Goal: Task Accomplishment & Management: Complete application form

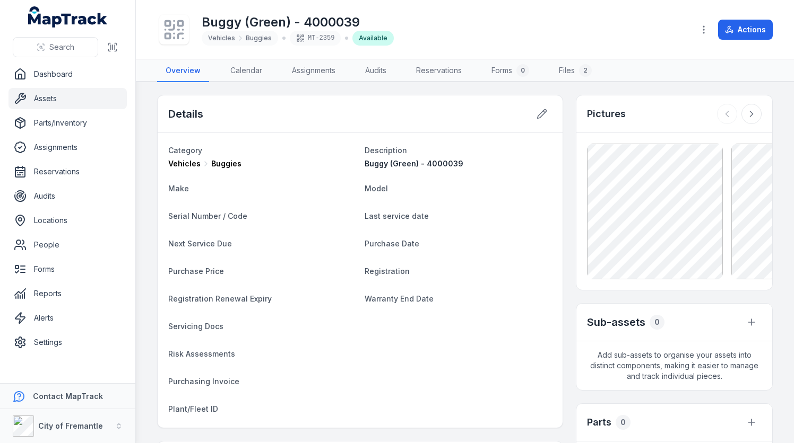
click at [65, 101] on link "Assets" at bounding box center [67, 98] width 118 height 21
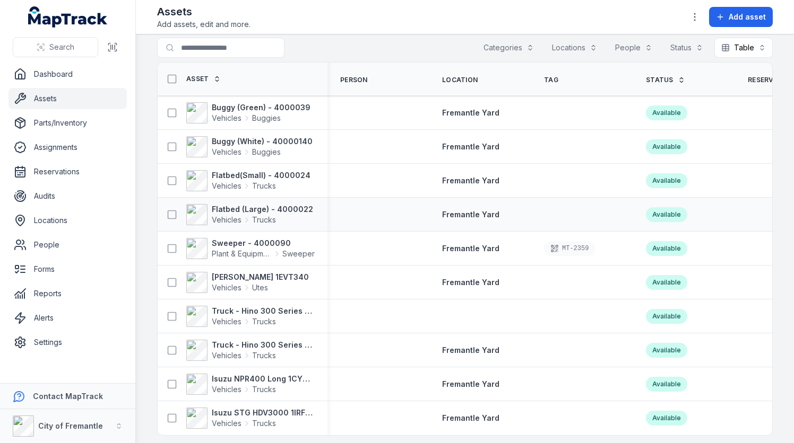
scroll to position [18, 0]
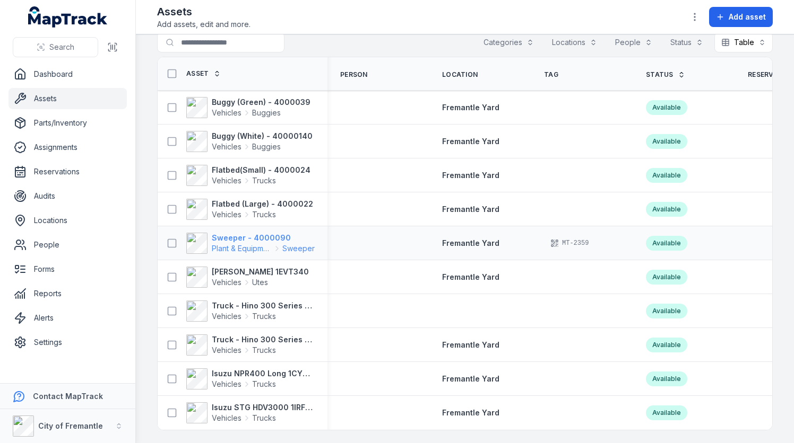
click at [231, 236] on strong "Sweeper - 4000090" at bounding box center [263, 238] width 103 height 11
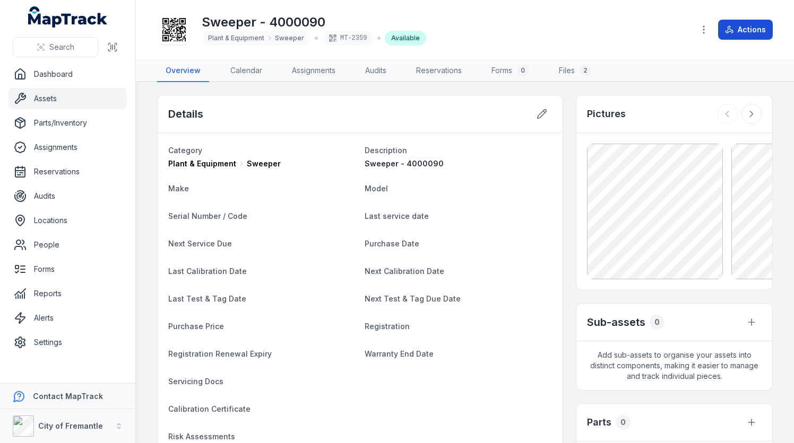
click at [734, 30] on button "Actions" at bounding box center [745, 30] width 55 height 20
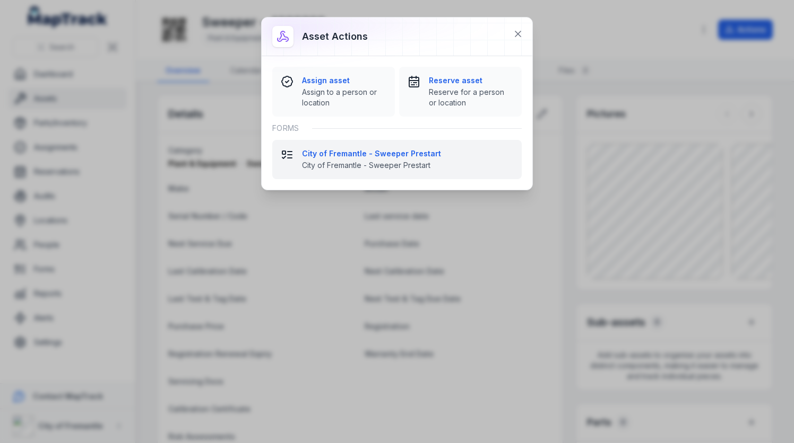
click at [394, 154] on strong "City of Fremantle - Sweeper Prestart" at bounding box center [407, 154] width 211 height 11
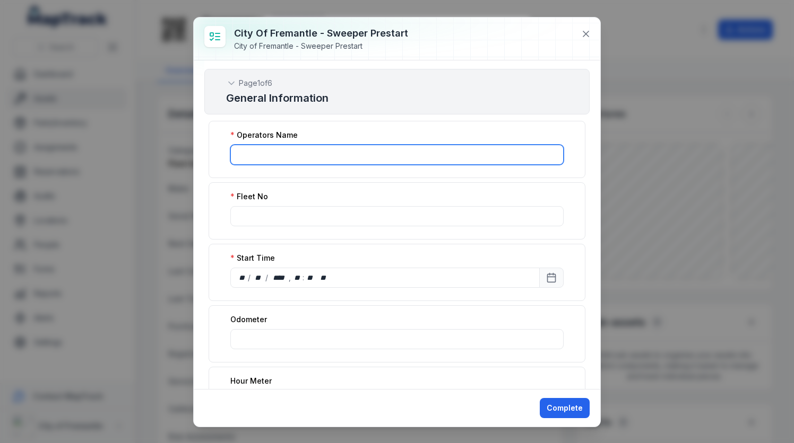
click at [353, 151] on input ":r4p:-form-item-label" at bounding box center [396, 155] width 333 height 20
type input "*****"
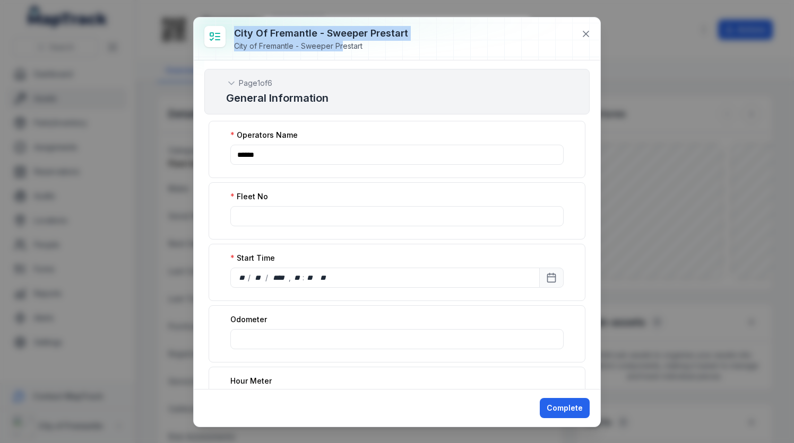
drag, startPoint x: 425, startPoint y: 34, endPoint x: 343, endPoint y: 41, distance: 83.1
click at [343, 41] on div "City of Fremantle - Sweeper Prestart City of Fremantle - Sweeper Prestart" at bounding box center [397, 39] width 406 height 43
drag, startPoint x: 343, startPoint y: 41, endPoint x: 496, endPoint y: 37, distance: 153.4
click at [497, 37] on div at bounding box center [397, 39] width 406 height 42
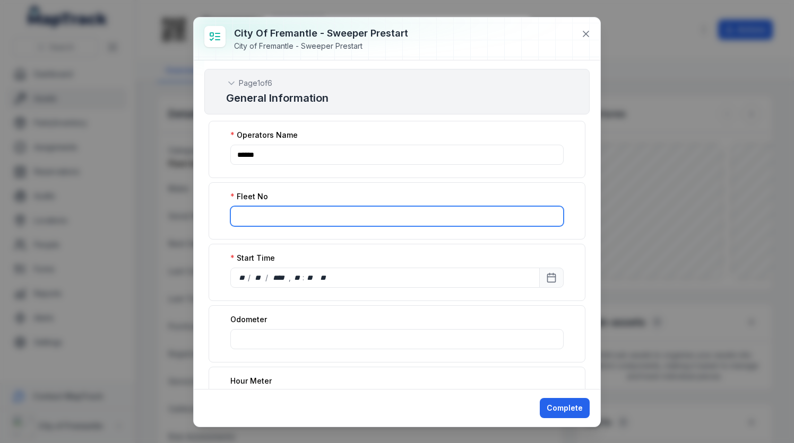
click at [277, 217] on input ":r4q:-form-item-label" at bounding box center [396, 216] width 333 height 20
type input "*******"
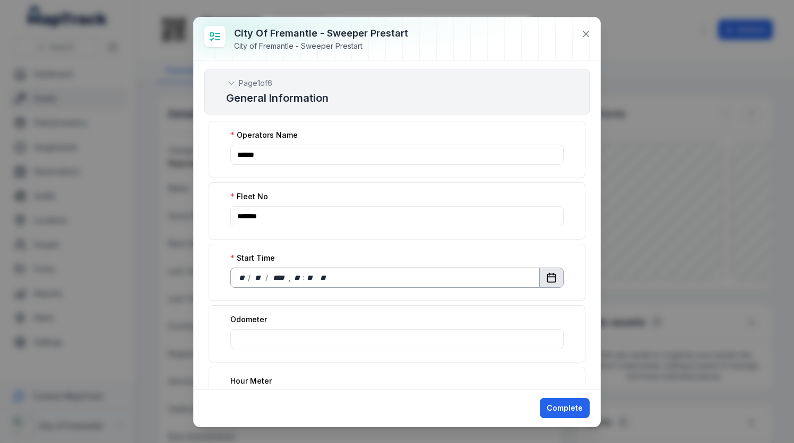
click at [547, 277] on icon "Calendar" at bounding box center [551, 277] width 8 height 0
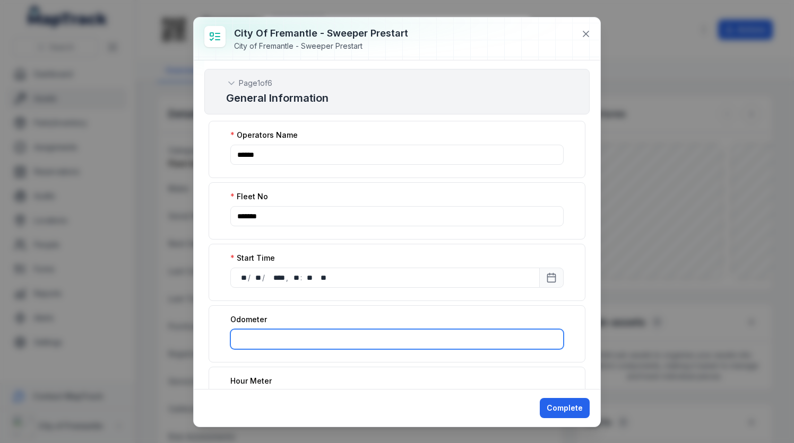
click at [337, 333] on input ":r5v:-form-item-label" at bounding box center [396, 339] width 333 height 20
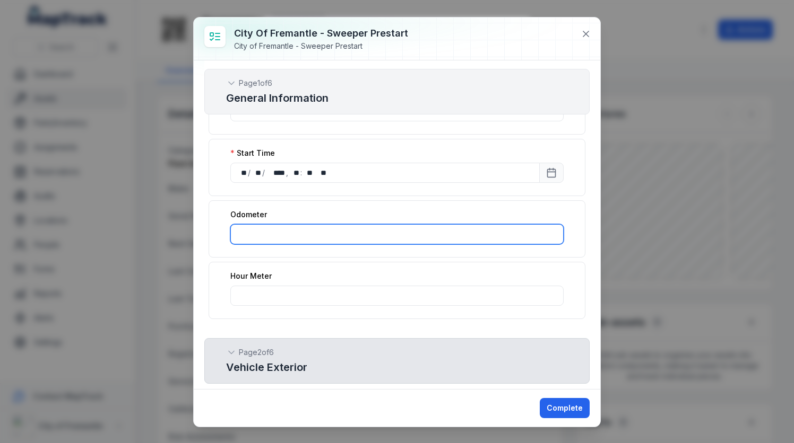
scroll to position [106, 0]
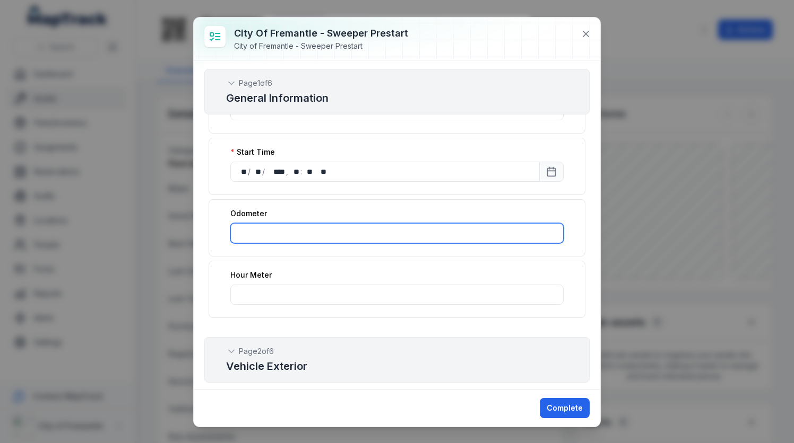
type input "***"
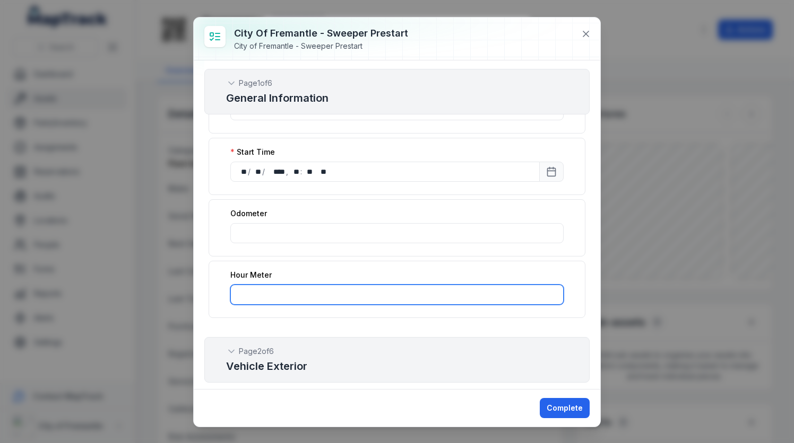
click at [292, 290] on input ":r60:-form-item-label" at bounding box center [396, 295] width 333 height 20
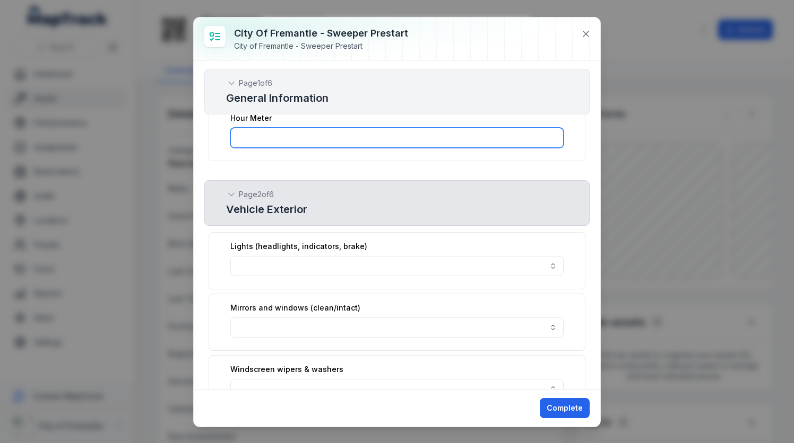
scroll to position [212, 0]
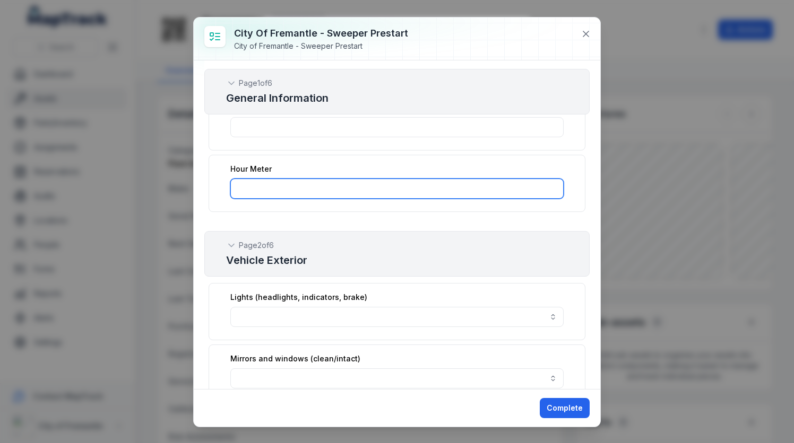
type input "****"
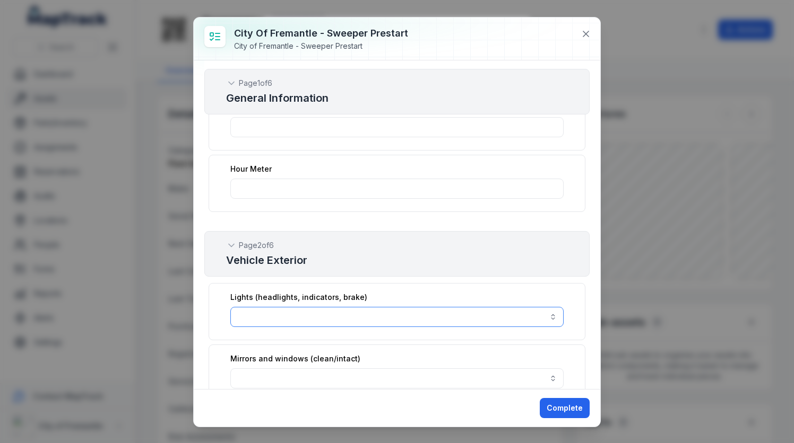
click at [276, 315] on button "button" at bounding box center [396, 317] width 333 height 20
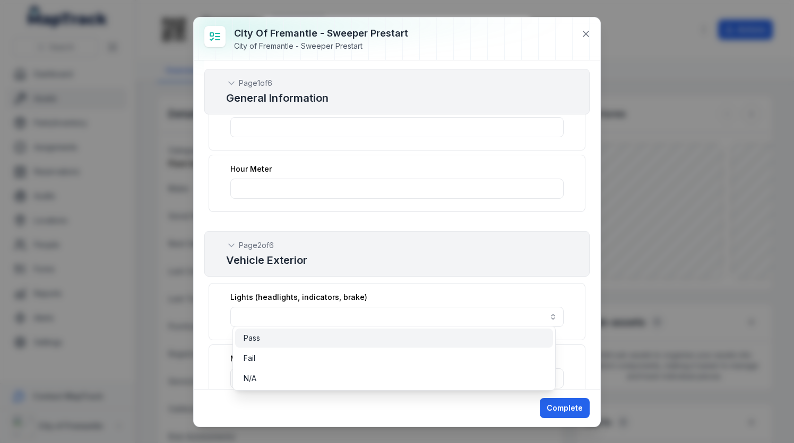
click at [265, 341] on div "Pass" at bounding box center [393, 338] width 301 height 11
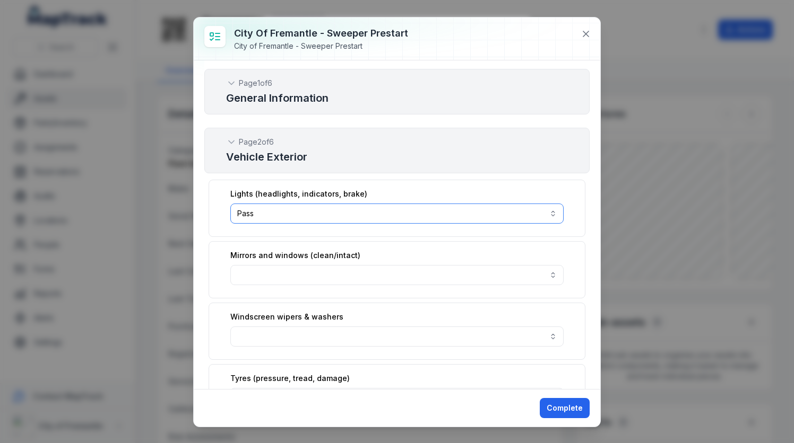
scroll to position [318, 0]
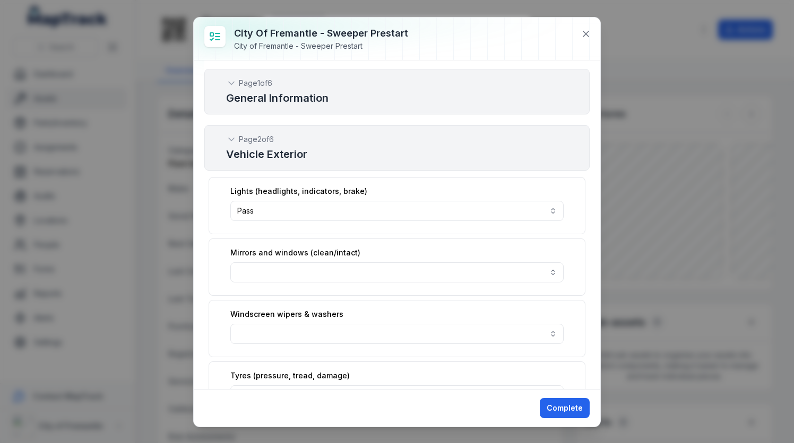
click at [256, 277] on div "Mirrors and windows (clean/intact)" at bounding box center [396, 267] width 377 height 57
click at [259, 263] on button "button" at bounding box center [396, 273] width 333 height 20
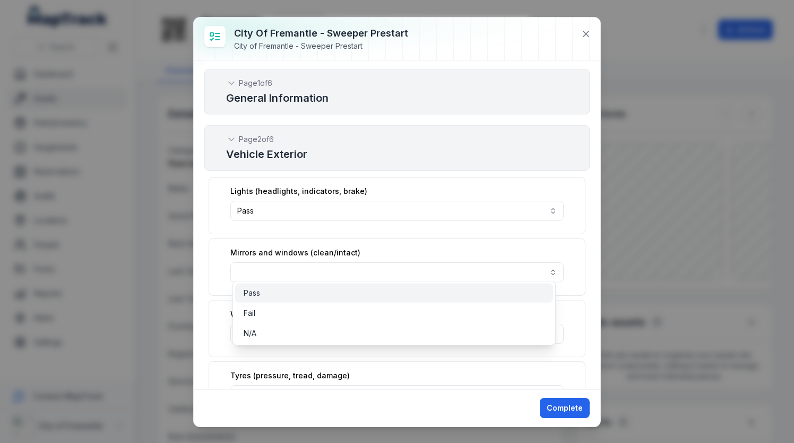
click at [257, 293] on span "Pass" at bounding box center [251, 293] width 16 height 11
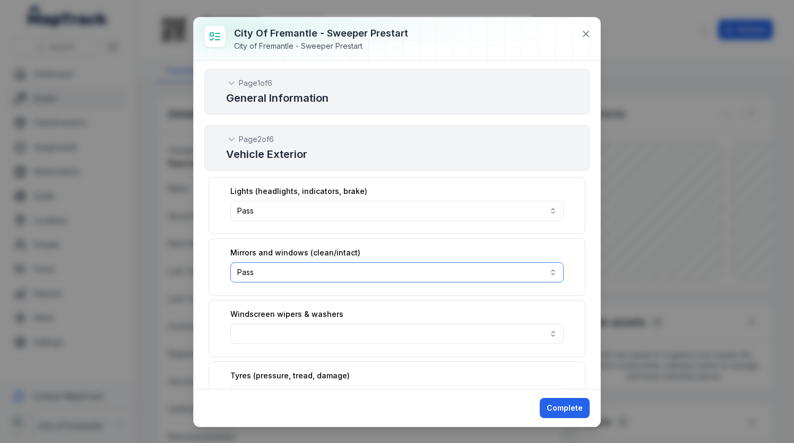
scroll to position [371, 0]
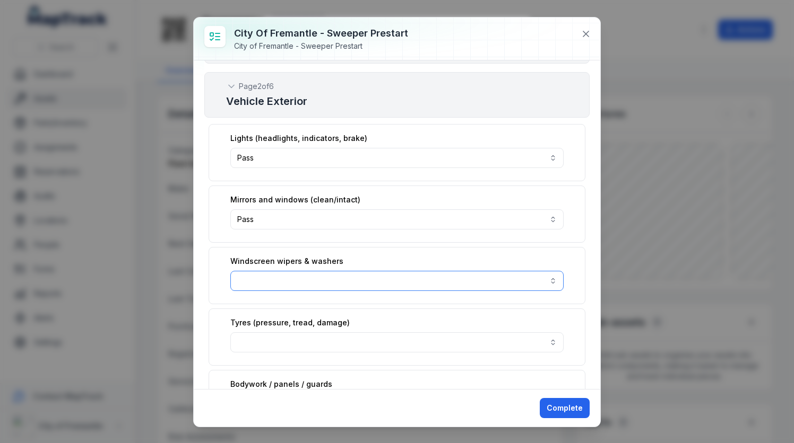
click at [259, 281] on button "button" at bounding box center [396, 281] width 333 height 20
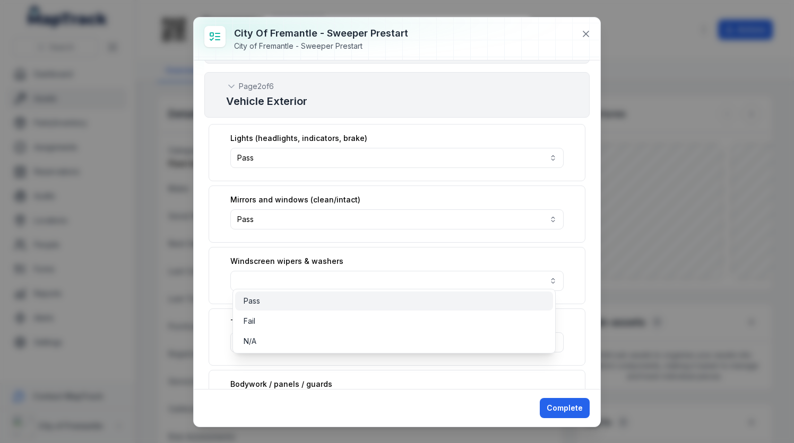
click at [257, 299] on span "Pass" at bounding box center [251, 301] width 16 height 11
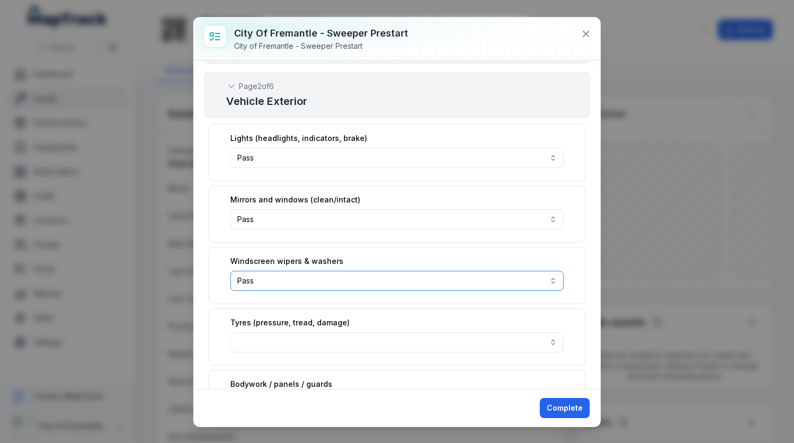
scroll to position [477, 0]
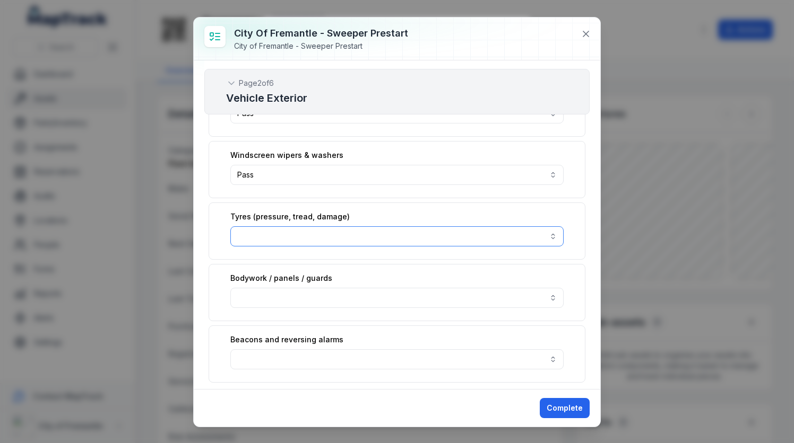
click at [239, 230] on button "button" at bounding box center [396, 236] width 333 height 20
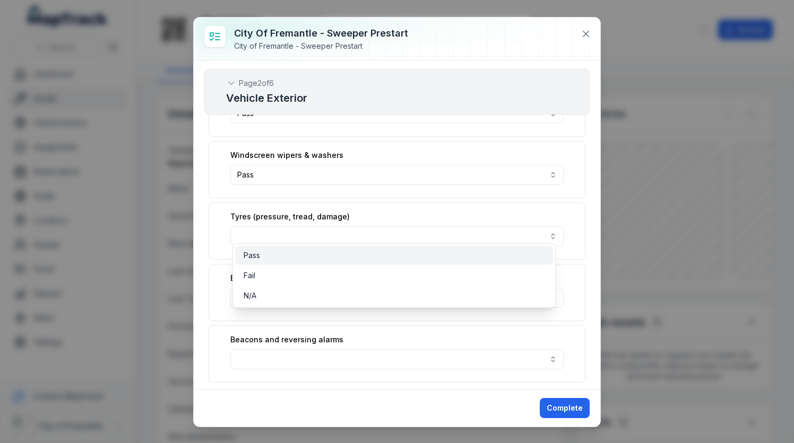
click at [252, 255] on span "Pass" at bounding box center [251, 255] width 16 height 11
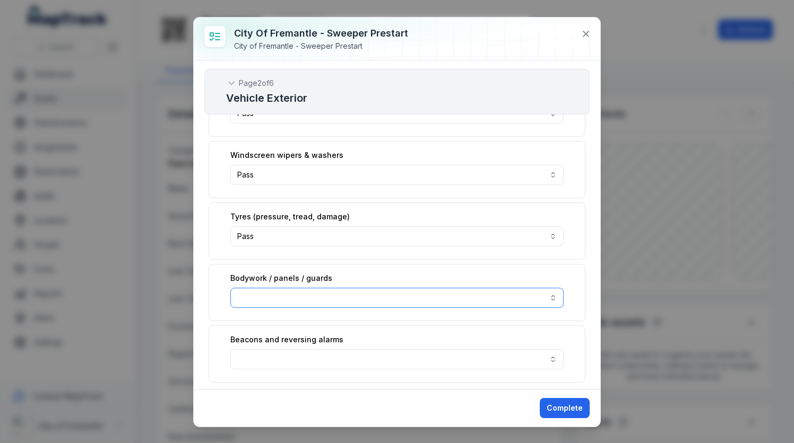
click at [252, 288] on button "button" at bounding box center [396, 298] width 333 height 20
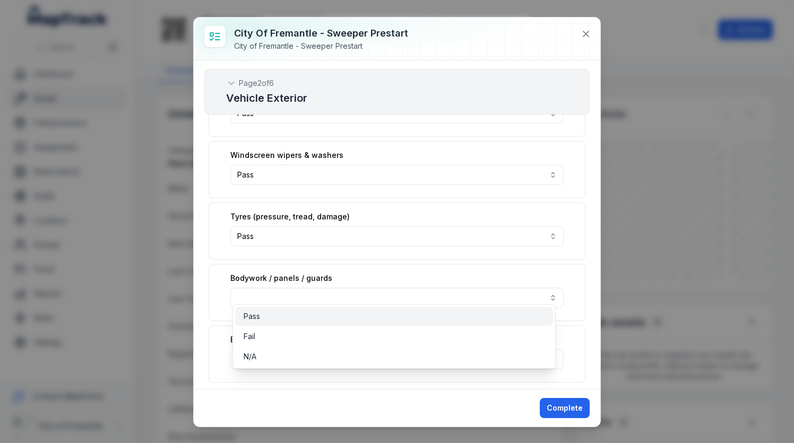
click at [257, 315] on span "Pass" at bounding box center [251, 316] width 16 height 11
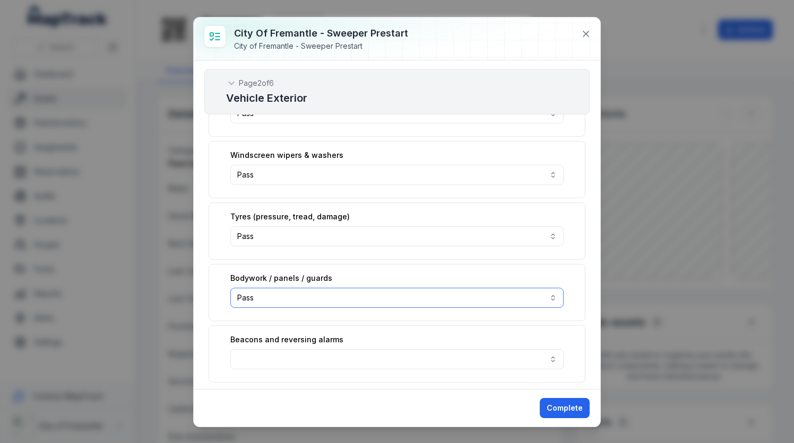
scroll to position [583, 0]
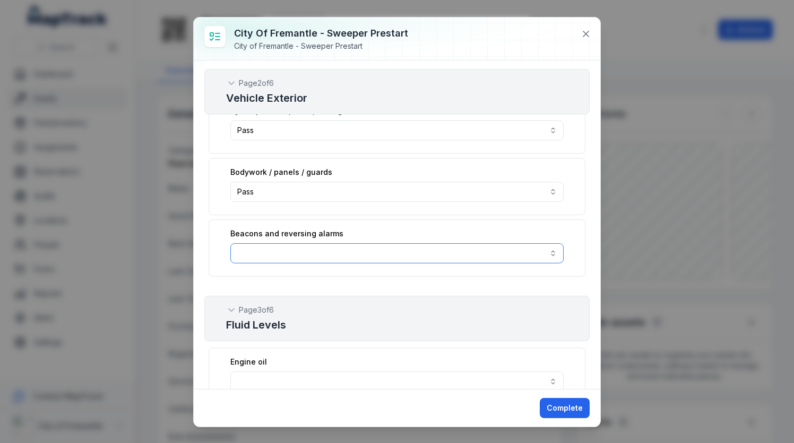
click at [260, 243] on button "button" at bounding box center [396, 253] width 333 height 20
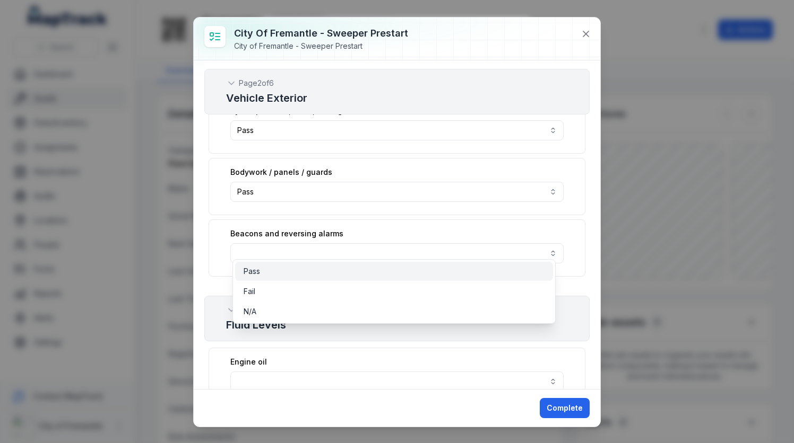
click at [268, 273] on div "Pass" at bounding box center [393, 271] width 301 height 11
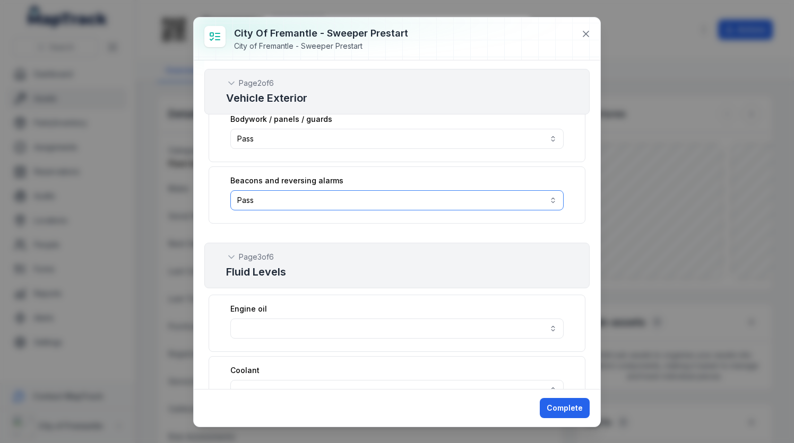
scroll to position [743, 0]
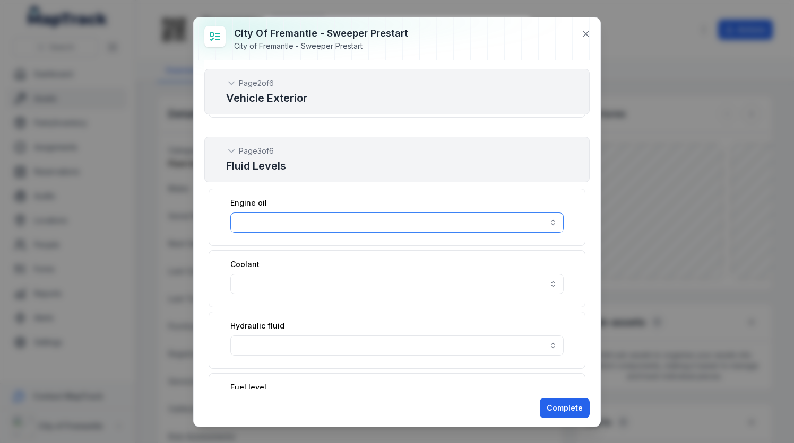
click at [247, 213] on button "button" at bounding box center [396, 223] width 333 height 20
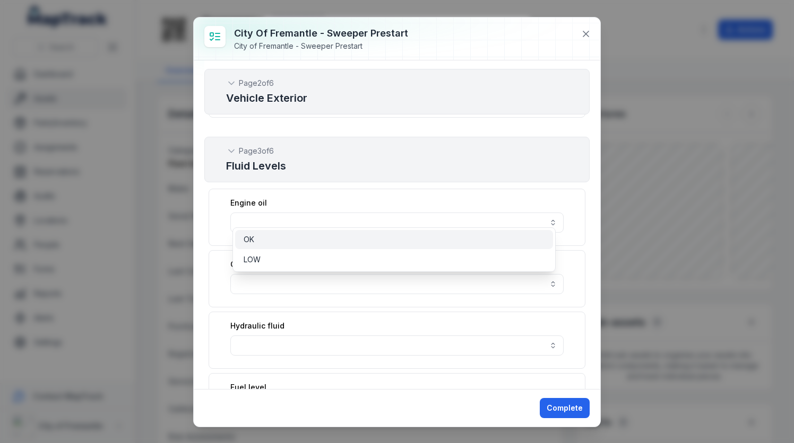
click at [256, 240] on div "OK" at bounding box center [393, 239] width 301 height 11
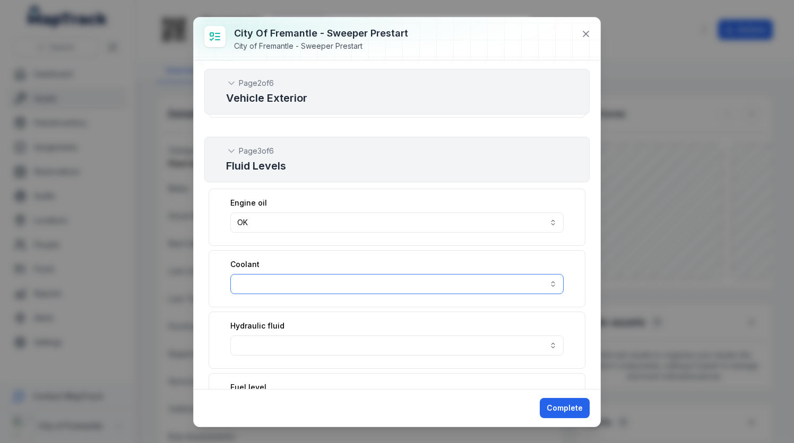
click at [259, 274] on button "button" at bounding box center [396, 284] width 333 height 20
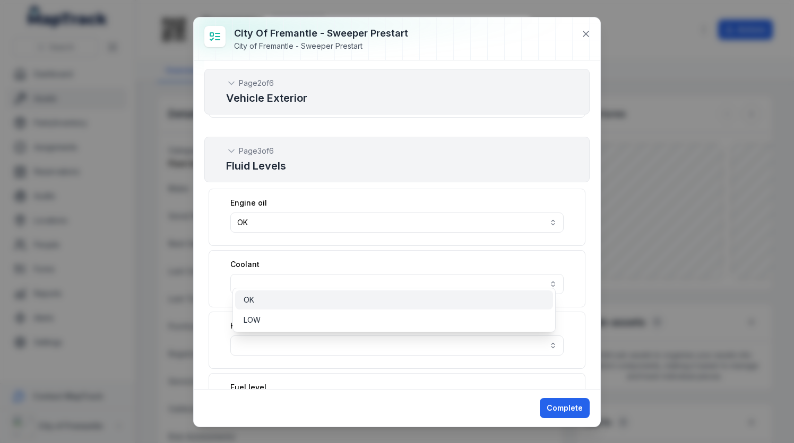
click at [263, 299] on div "OK" at bounding box center [393, 300] width 301 height 11
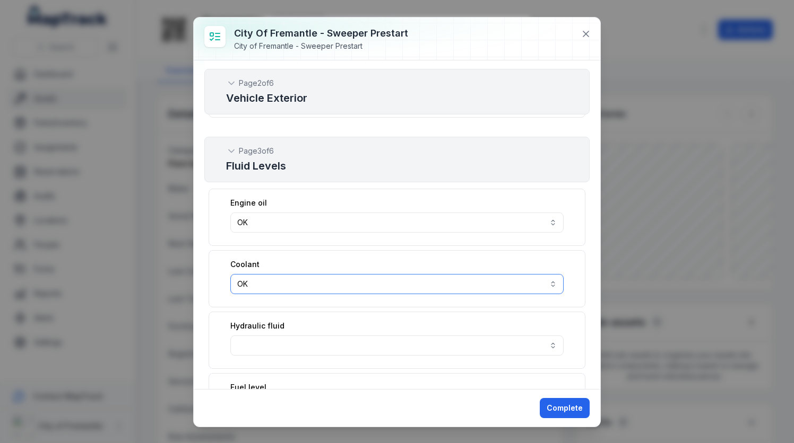
scroll to position [796, 0]
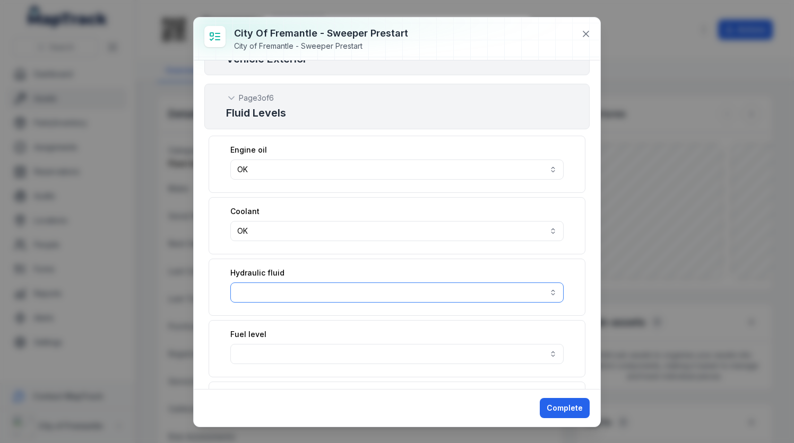
click at [249, 283] on button "button" at bounding box center [396, 293] width 333 height 20
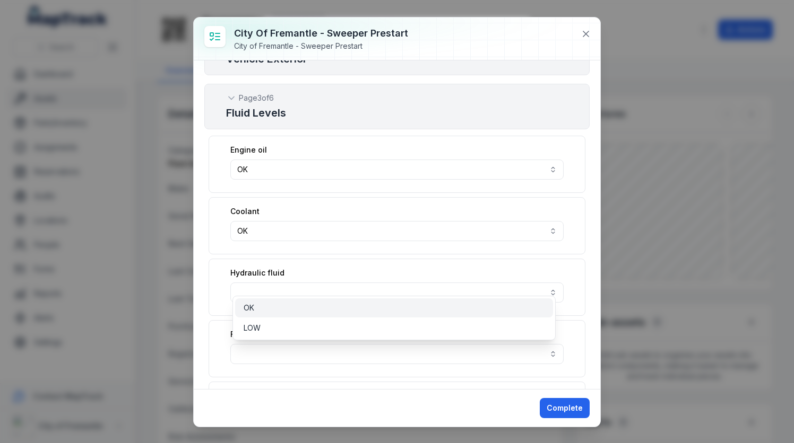
click at [250, 309] on span "OK" at bounding box center [248, 308] width 11 height 11
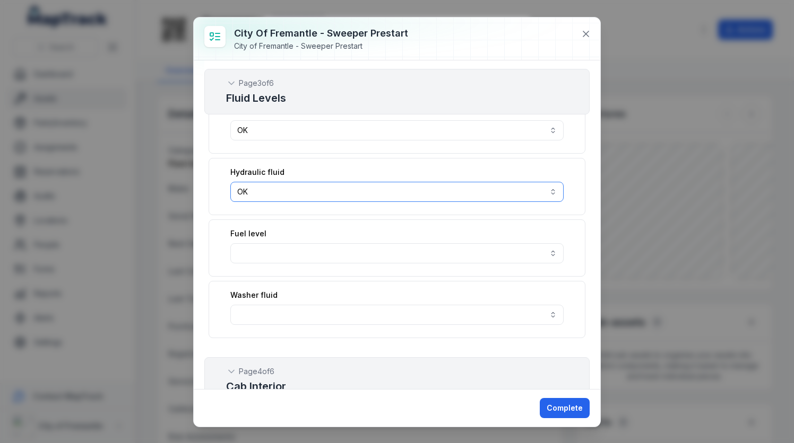
scroll to position [902, 0]
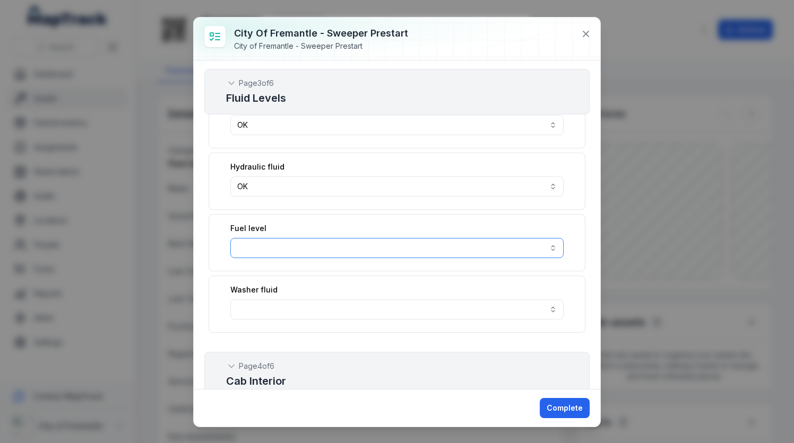
click at [237, 238] on button "button" at bounding box center [396, 248] width 333 height 20
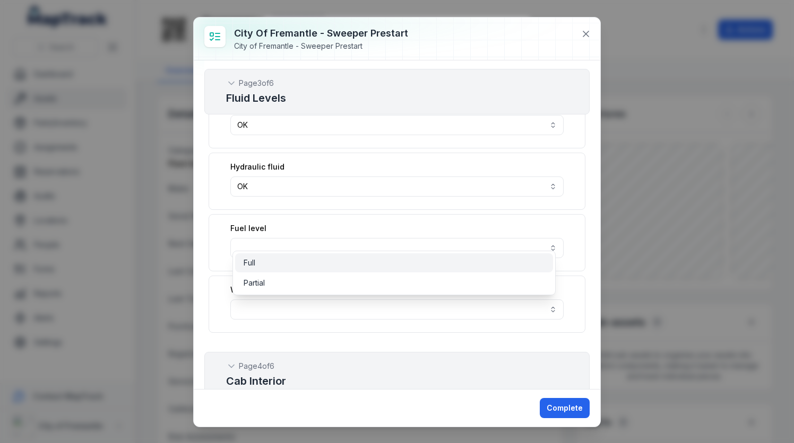
click at [275, 266] on div "Full" at bounding box center [393, 263] width 301 height 11
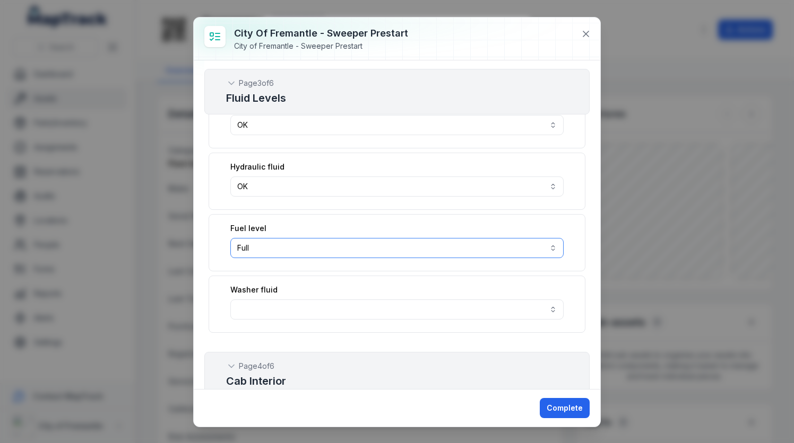
scroll to position [955, 0]
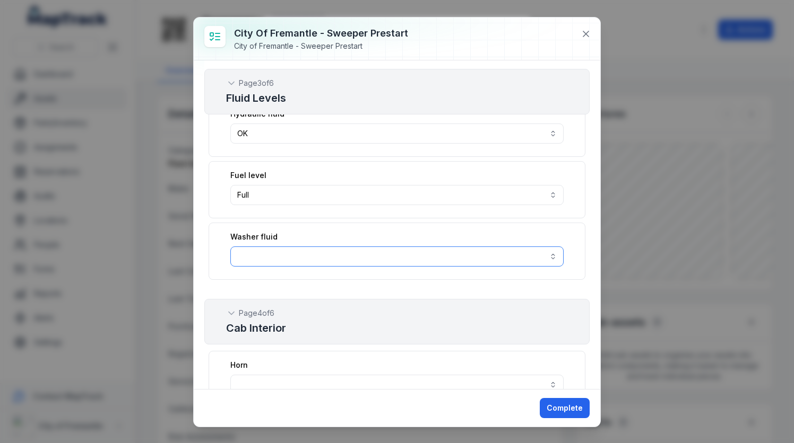
click at [289, 250] on button "button" at bounding box center [396, 257] width 333 height 20
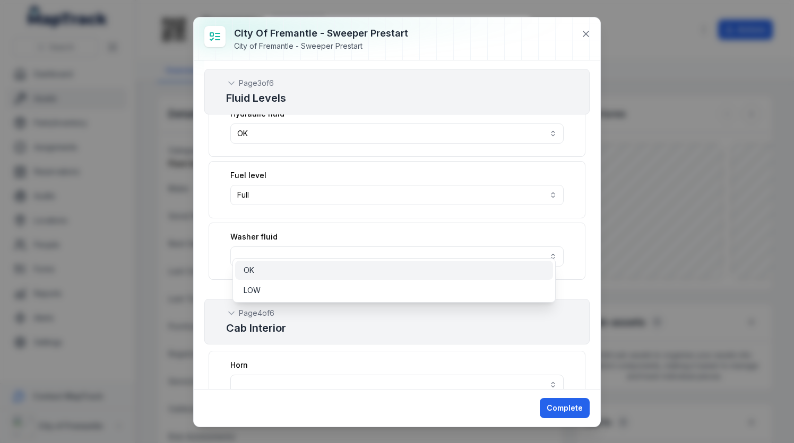
click at [281, 271] on div "OK" at bounding box center [393, 270] width 301 height 11
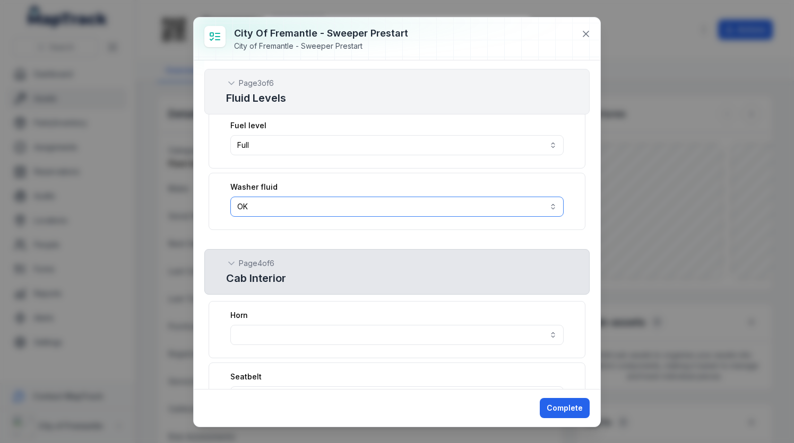
scroll to position [1061, 0]
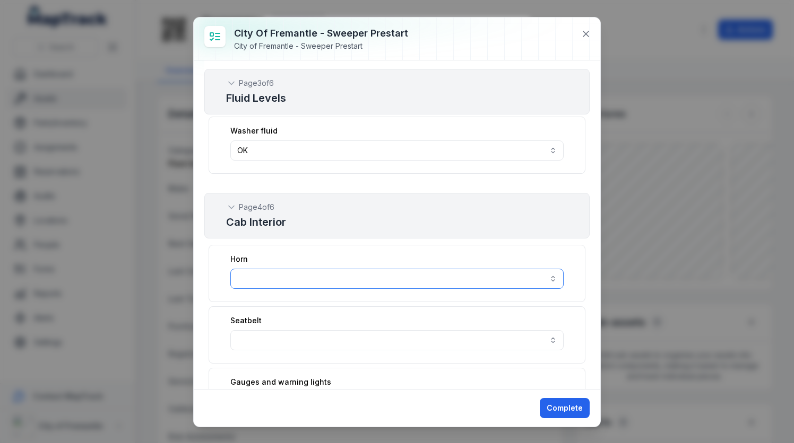
click at [270, 269] on button "button" at bounding box center [396, 279] width 333 height 20
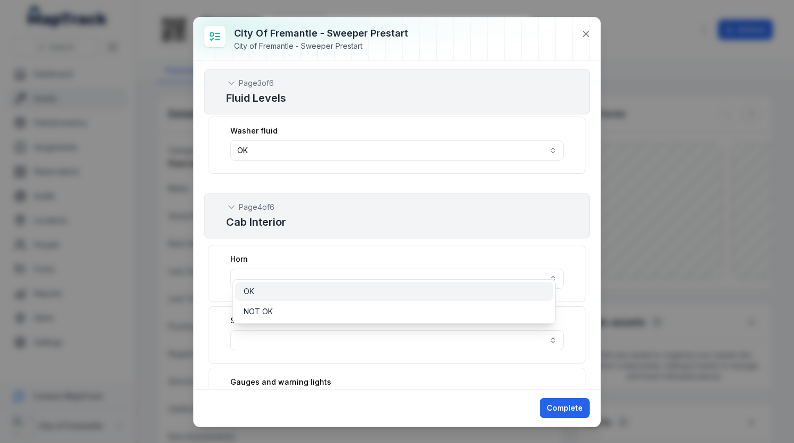
click at [267, 290] on div "OK" at bounding box center [393, 291] width 301 height 11
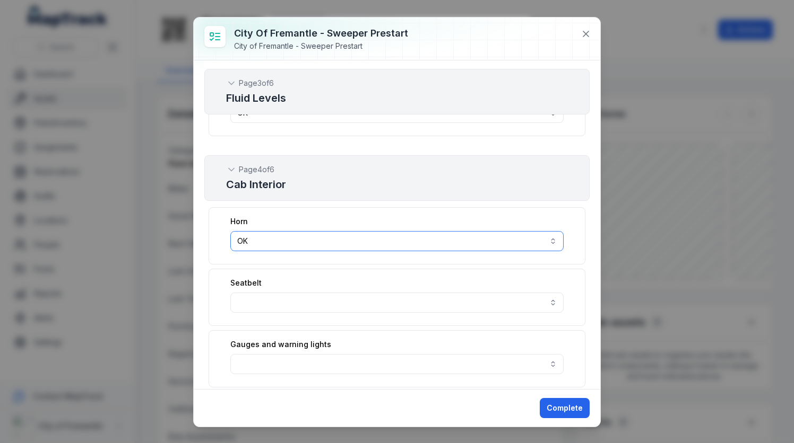
scroll to position [1114, 0]
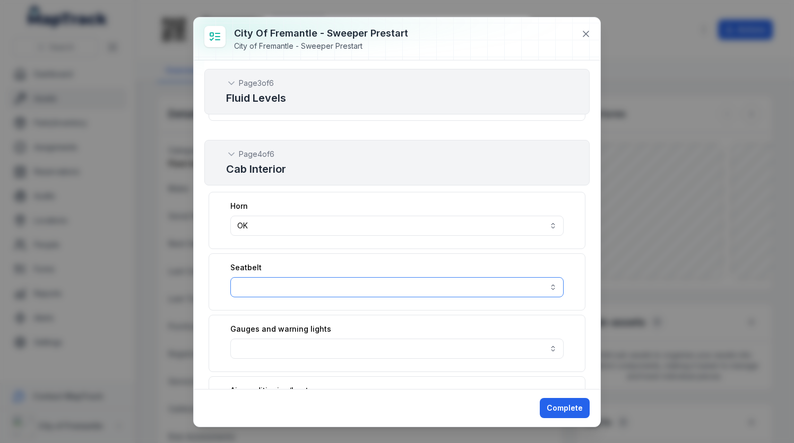
click at [265, 278] on button "button" at bounding box center [396, 287] width 333 height 20
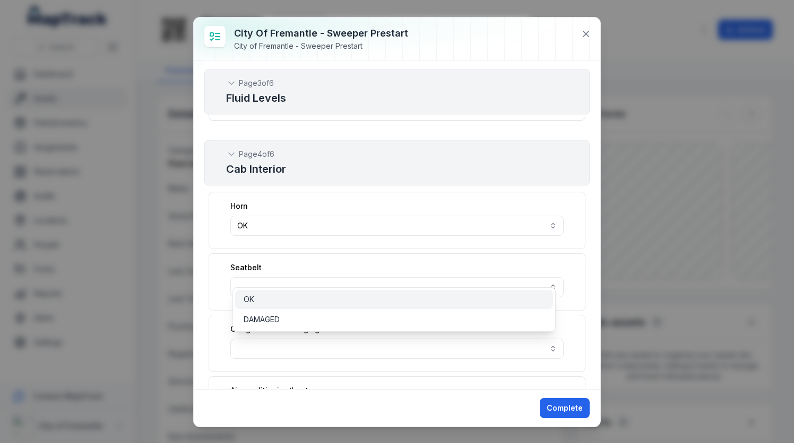
click at [266, 299] on div "OK" at bounding box center [393, 299] width 301 height 11
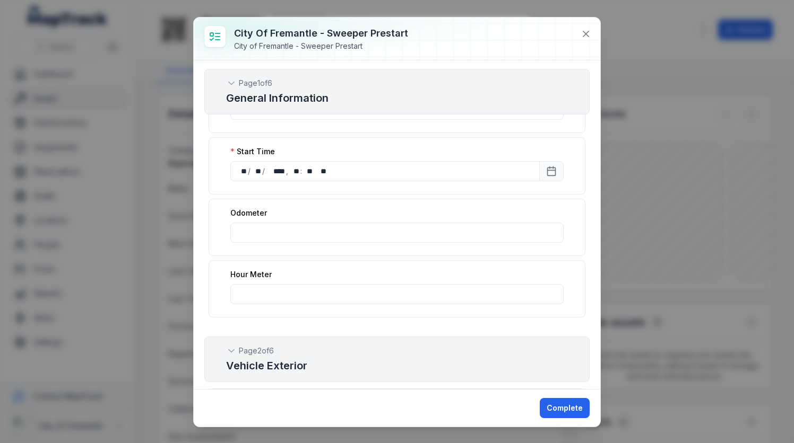
scroll to position [0, 0]
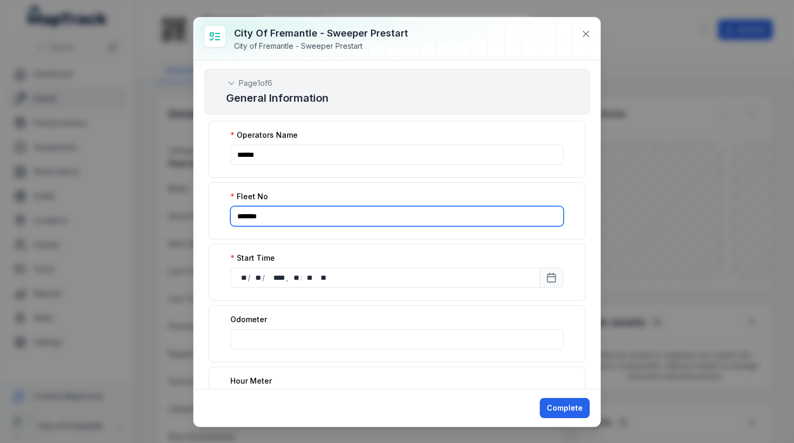
click at [423, 211] on input "*******" at bounding box center [396, 216] width 333 height 20
type input "*"
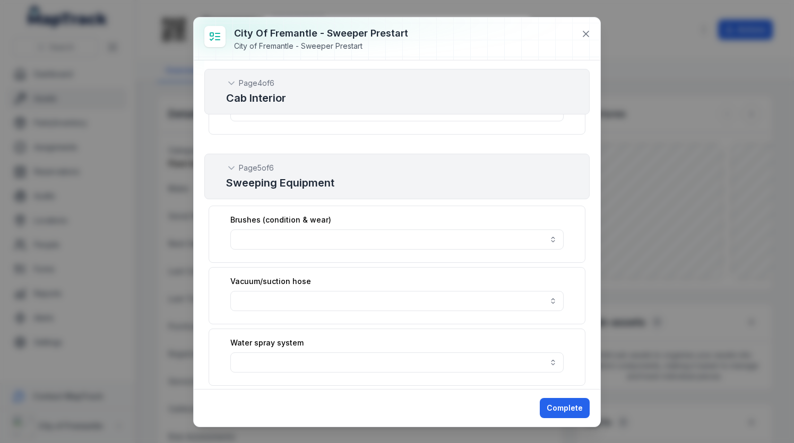
scroll to position [1167, 0]
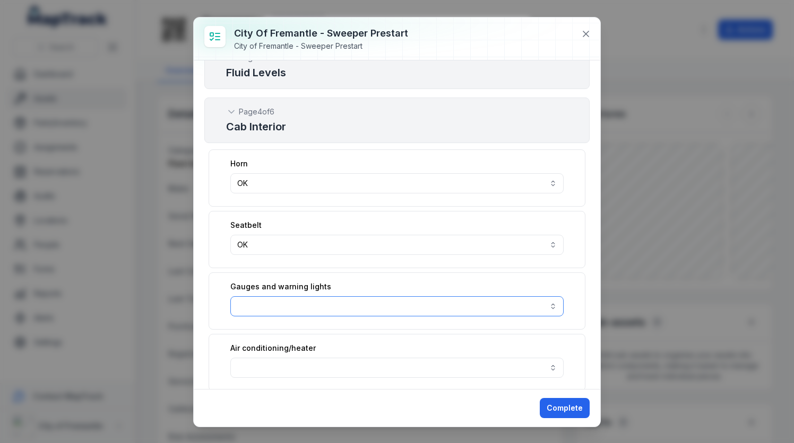
click at [300, 297] on button "button" at bounding box center [396, 307] width 333 height 20
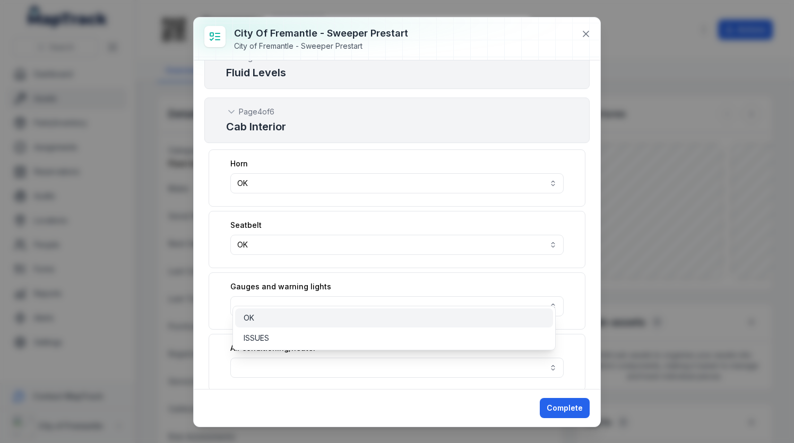
click at [284, 321] on div "OK" at bounding box center [393, 318] width 301 height 11
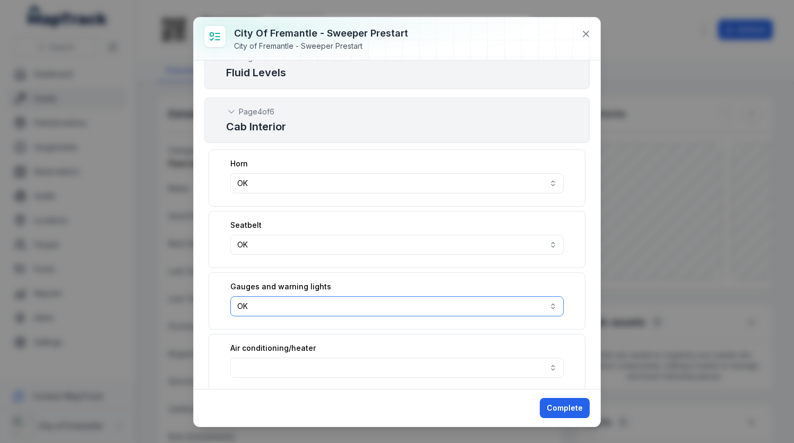
scroll to position [1220, 0]
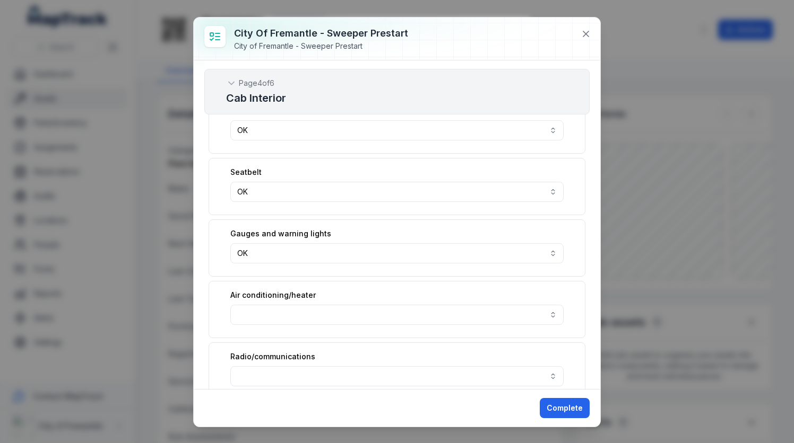
click at [282, 310] on div "Air conditioning/heater" at bounding box center [396, 309] width 377 height 57
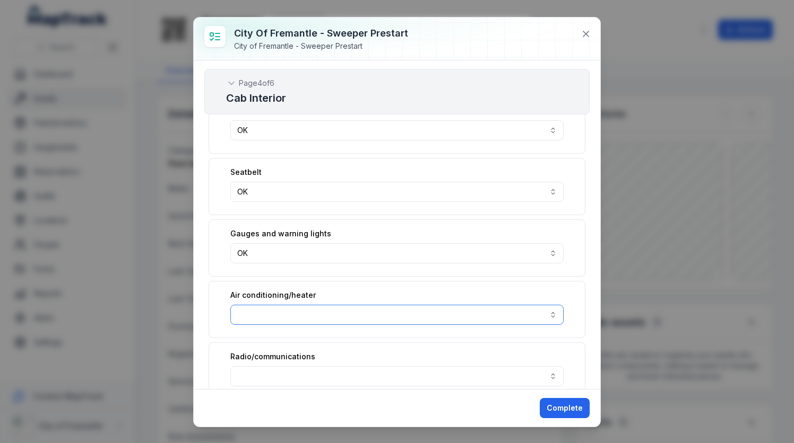
click at [283, 305] on button "button" at bounding box center [396, 315] width 333 height 20
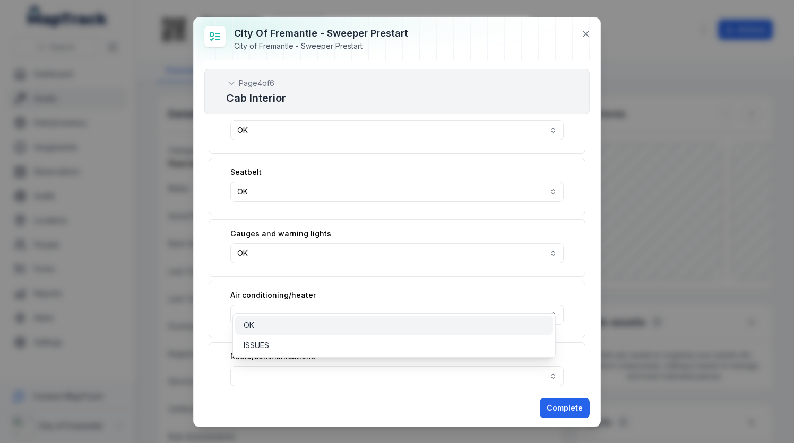
click at [277, 329] on div "OK" at bounding box center [393, 325] width 301 height 11
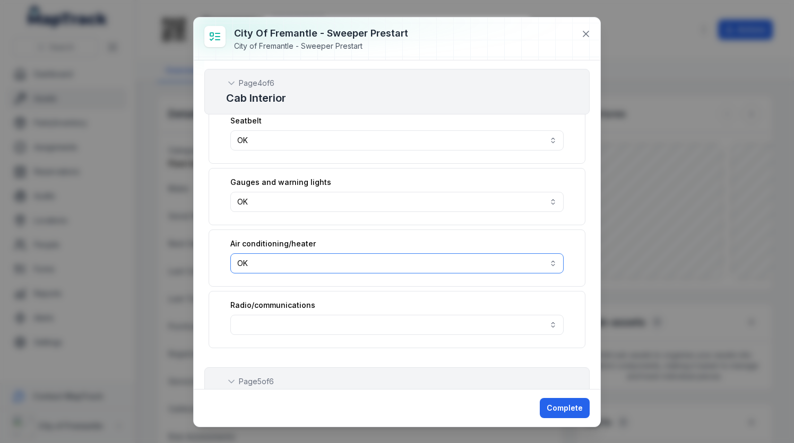
scroll to position [1326, 0]
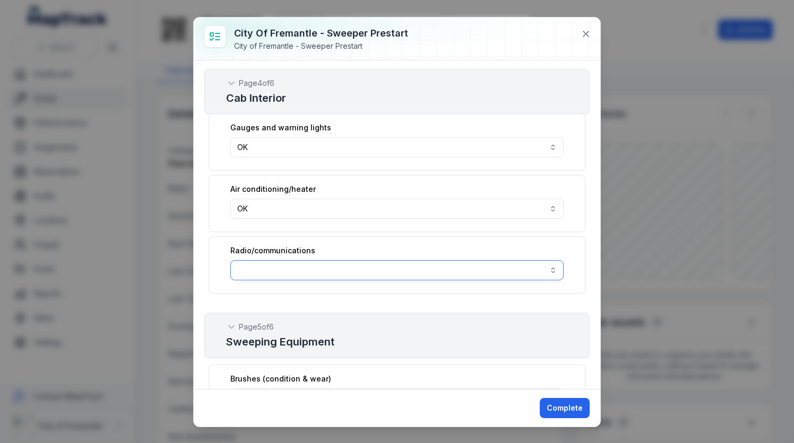
click at [255, 260] on button "button" at bounding box center [396, 270] width 333 height 20
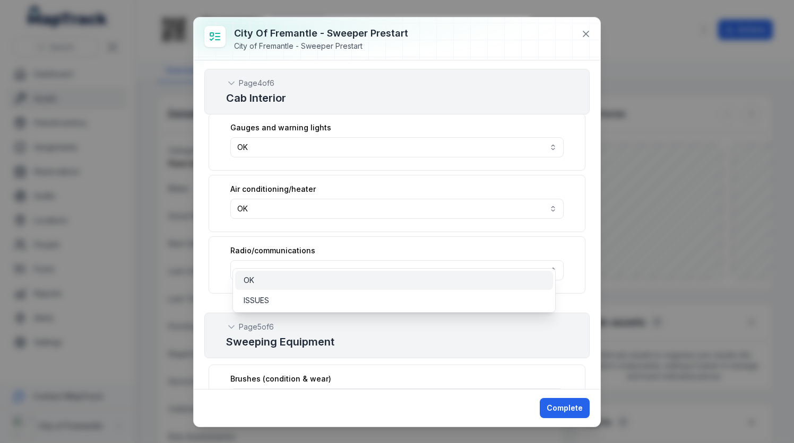
click at [258, 280] on div "OK" at bounding box center [393, 280] width 301 height 11
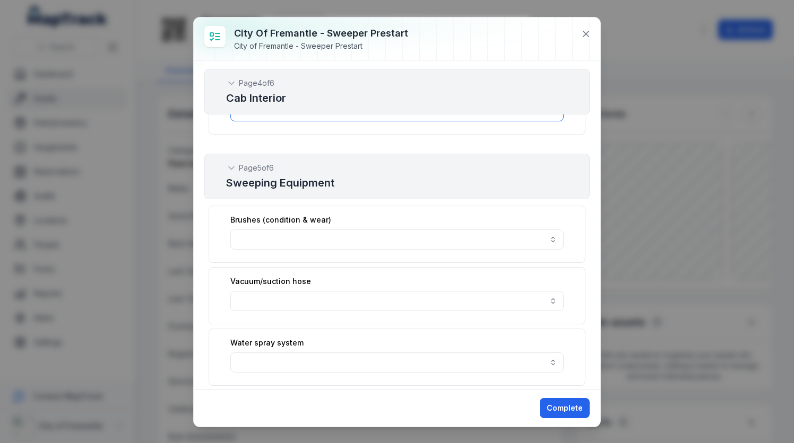
scroll to position [1538, 0]
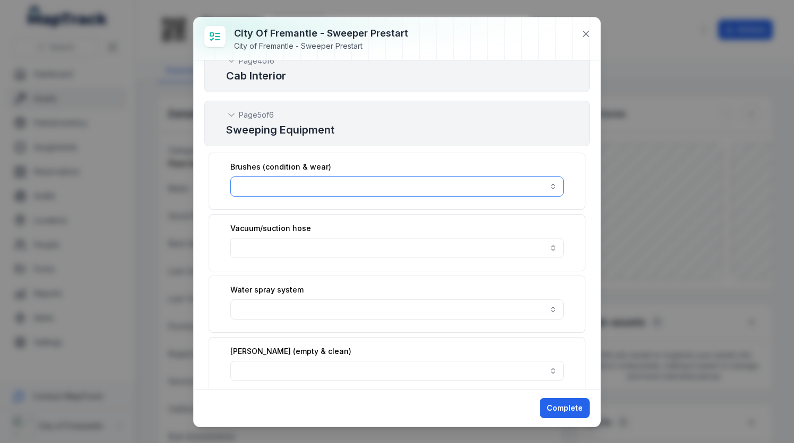
click at [262, 177] on button "button" at bounding box center [396, 187] width 333 height 20
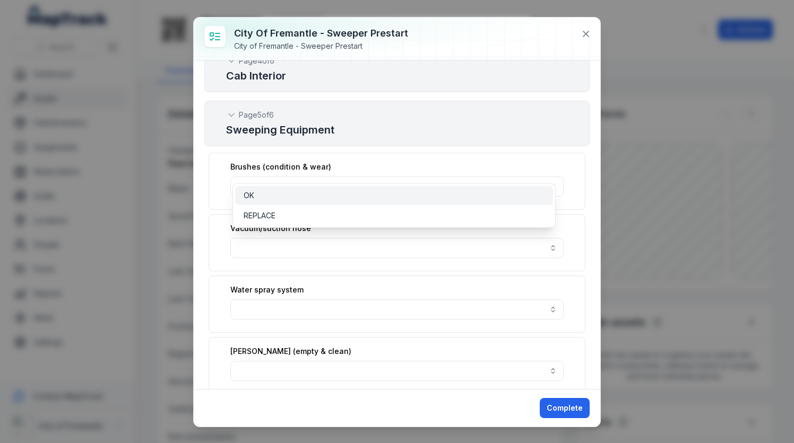
drag, startPoint x: 261, startPoint y: 195, endPoint x: 264, endPoint y: 212, distance: 17.3
click at [262, 198] on div "OK" at bounding box center [393, 195] width 301 height 11
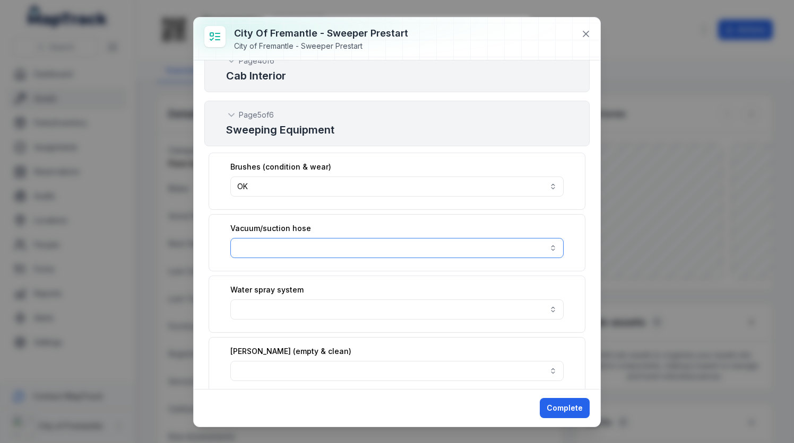
drag, startPoint x: 267, startPoint y: 223, endPoint x: 265, endPoint y: 233, distance: 10.2
click at [267, 238] on button "button" at bounding box center [396, 248] width 333 height 20
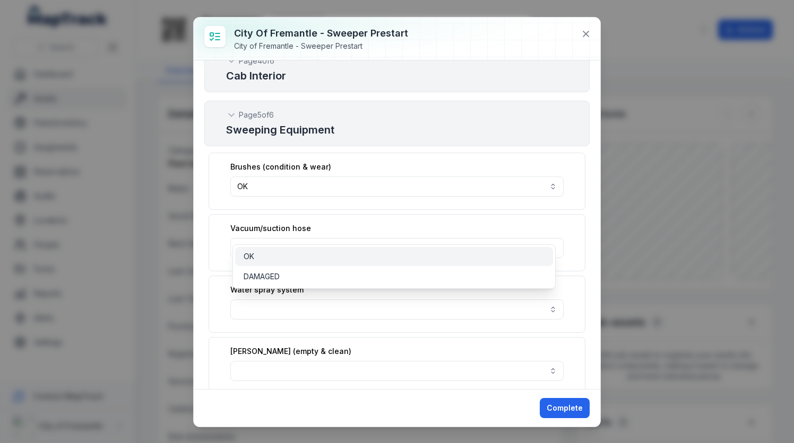
click at [263, 256] on div "OK" at bounding box center [393, 256] width 301 height 11
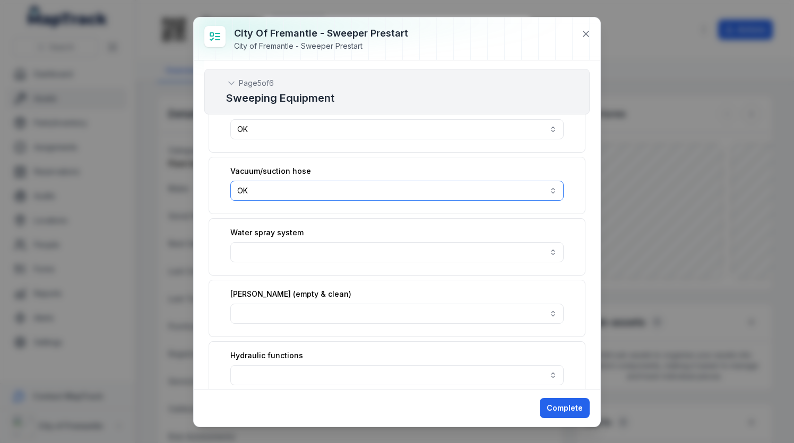
scroll to position [1644, 0]
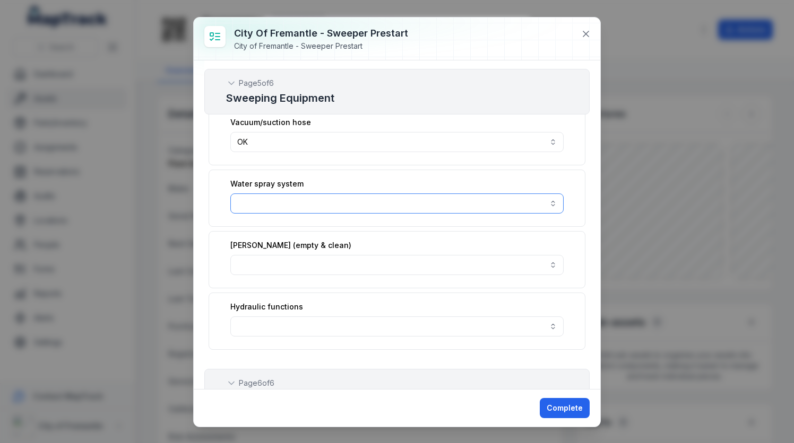
click at [243, 194] on button "button" at bounding box center [396, 204] width 333 height 20
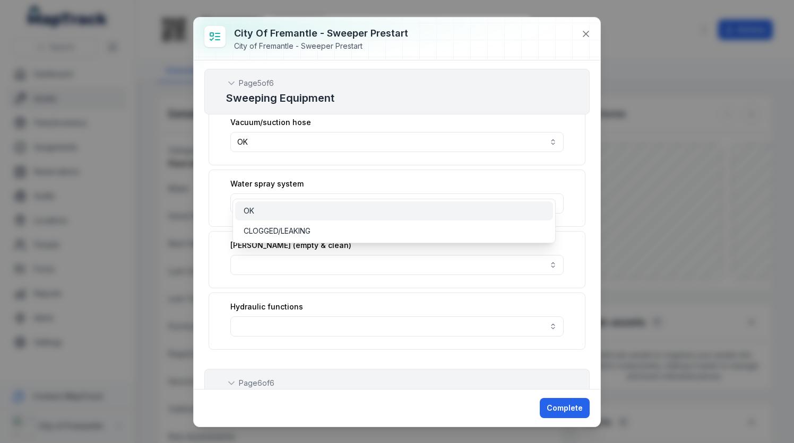
click at [255, 214] on div "OK" at bounding box center [393, 211] width 301 height 11
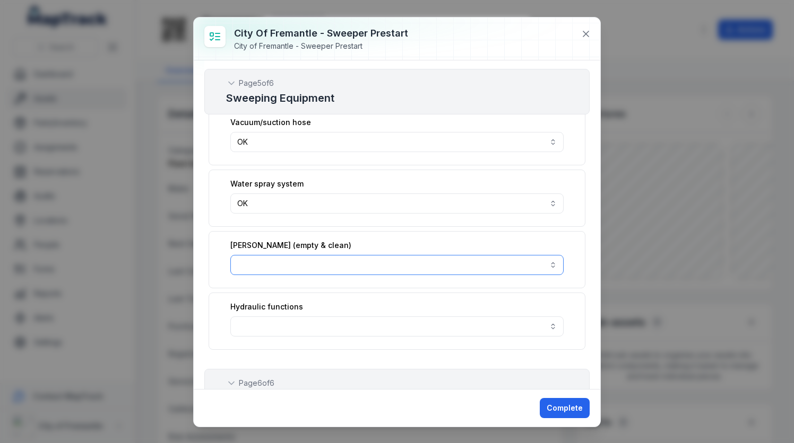
click at [256, 255] on button "button" at bounding box center [396, 265] width 333 height 20
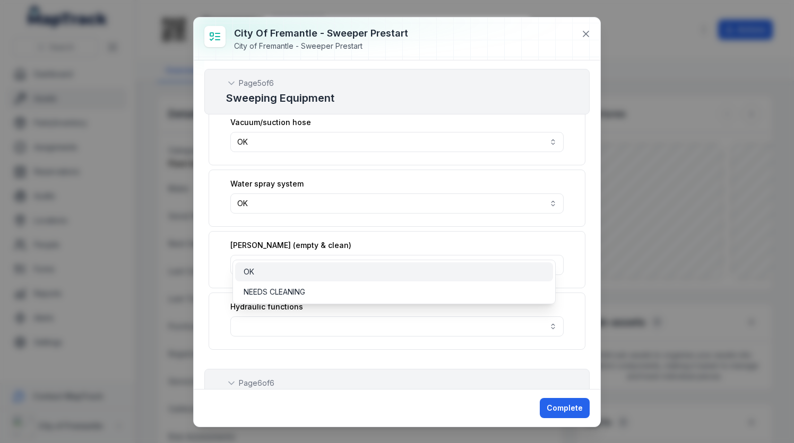
click at [260, 266] on div "OK" at bounding box center [394, 272] width 318 height 19
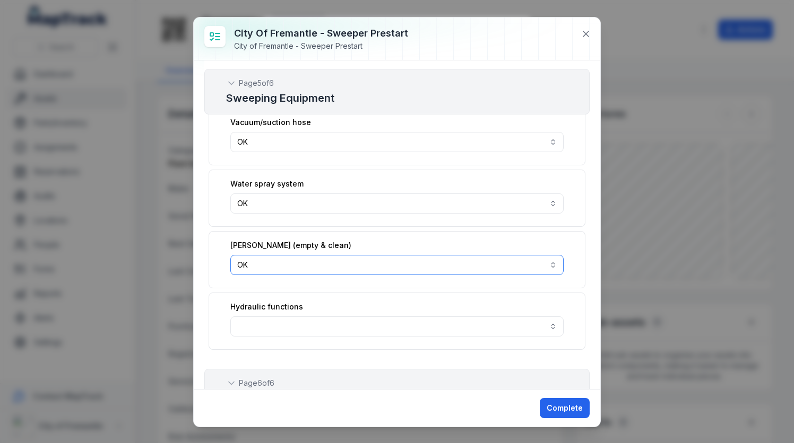
scroll to position [1697, 0]
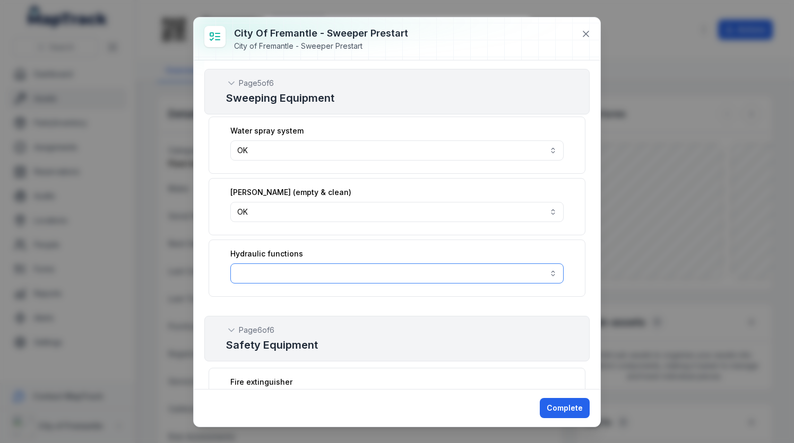
click at [258, 264] on button "button" at bounding box center [396, 274] width 333 height 20
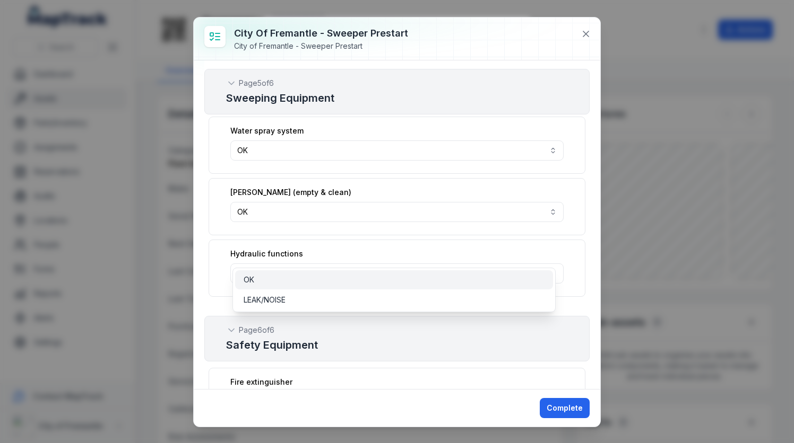
click at [267, 277] on div "OK" at bounding box center [393, 280] width 301 height 11
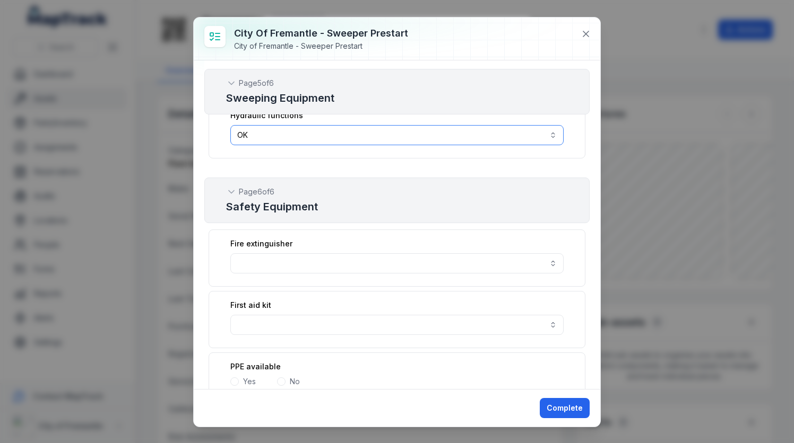
scroll to position [1857, 0]
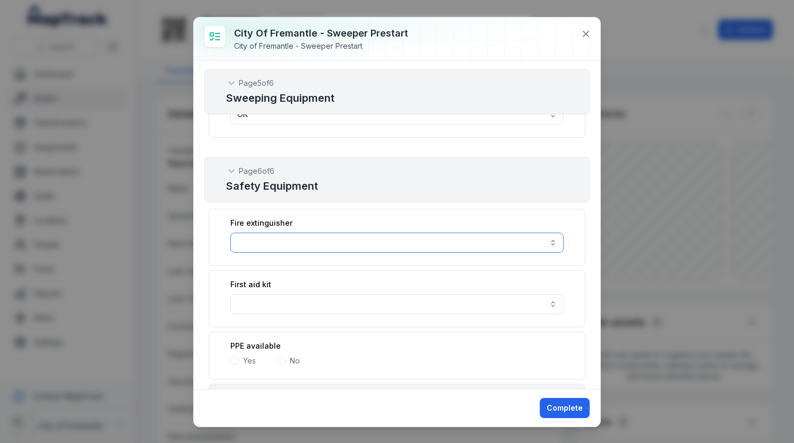
click at [245, 233] on button "button" at bounding box center [396, 243] width 333 height 20
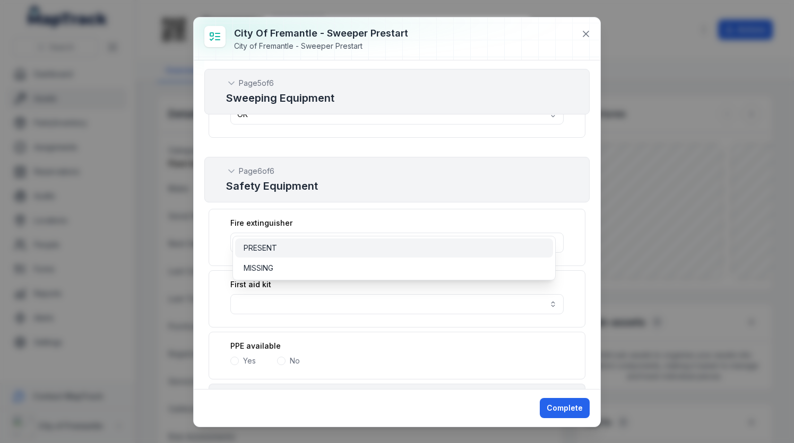
click at [256, 243] on span "PRESENT" at bounding box center [259, 248] width 33 height 11
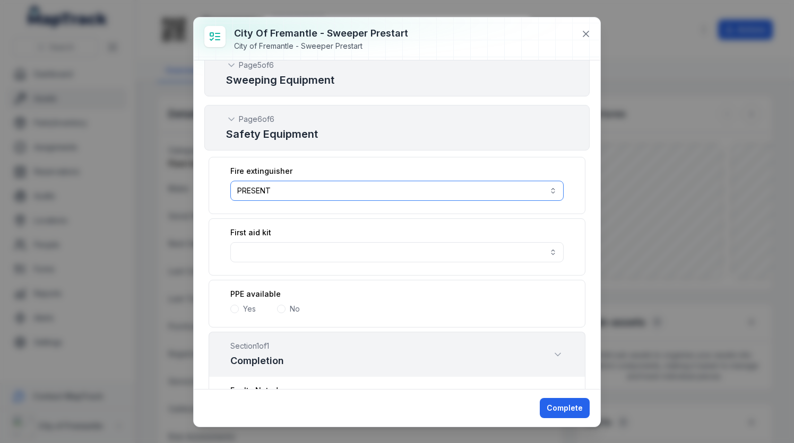
scroll to position [1963, 0]
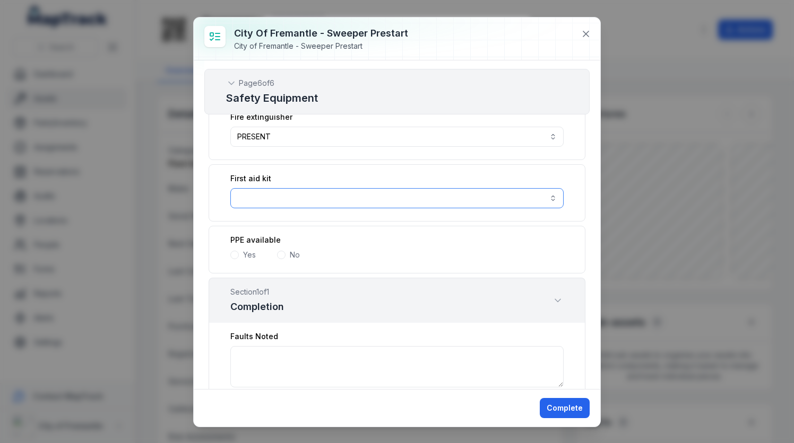
click at [257, 188] on button "button" at bounding box center [396, 198] width 333 height 20
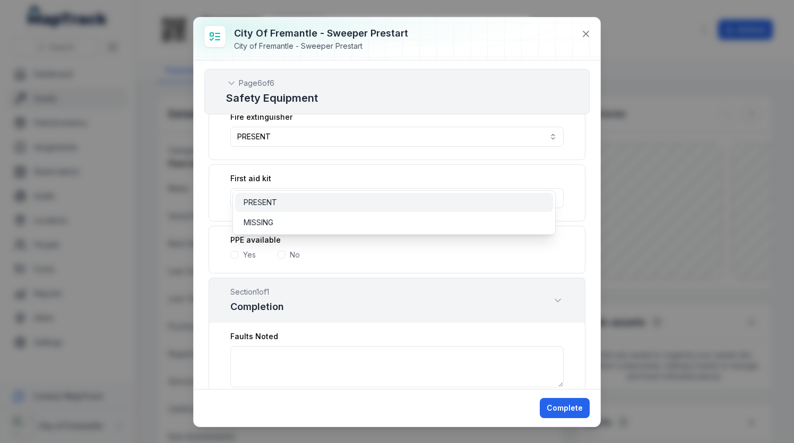
click at [263, 203] on span "PRESENT" at bounding box center [259, 202] width 33 height 11
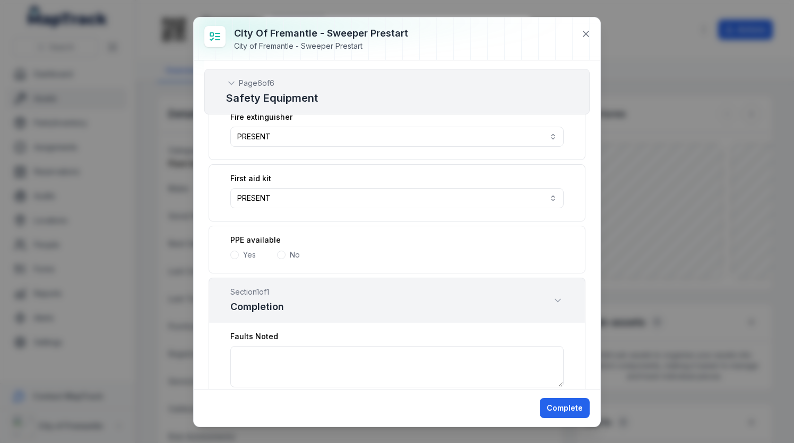
click at [250, 250] on label "Yes" at bounding box center [249, 255] width 13 height 11
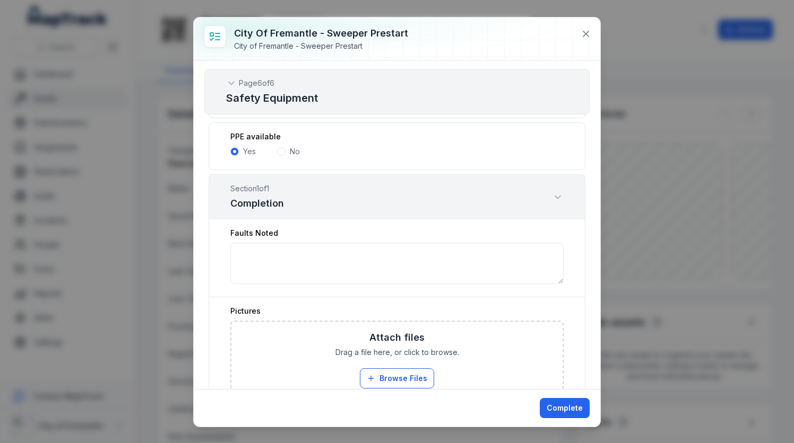
scroll to position [2069, 0]
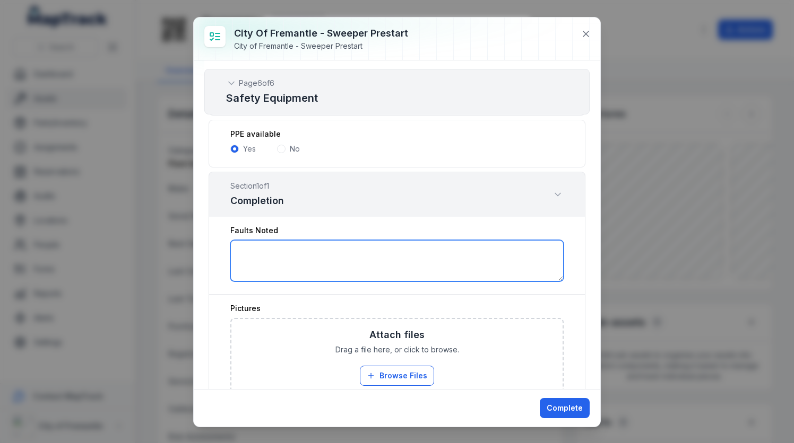
click at [274, 240] on textarea ":r9k:-form-item-label" at bounding box center [396, 260] width 333 height 41
type textarea "**********"
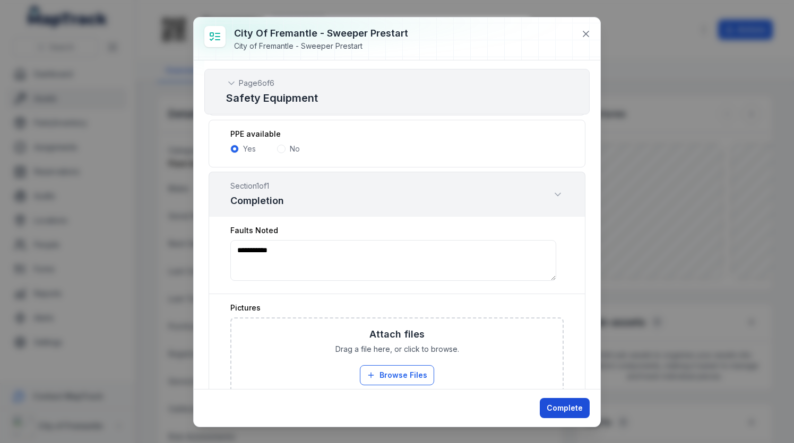
click at [562, 416] on button "Complete" at bounding box center [564, 408] width 50 height 20
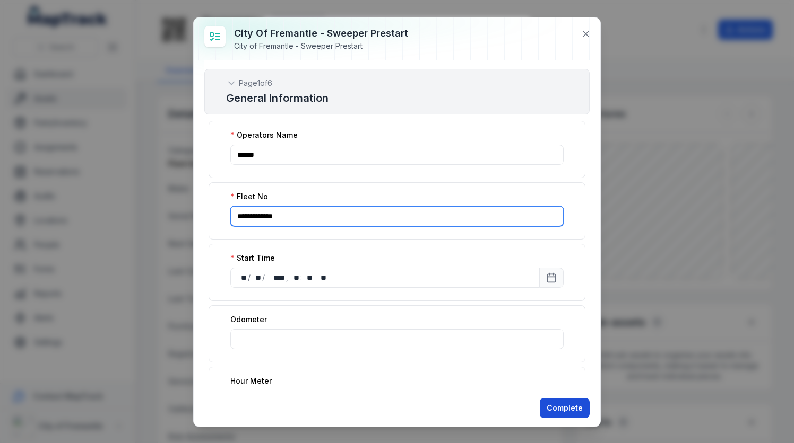
type input "**********"
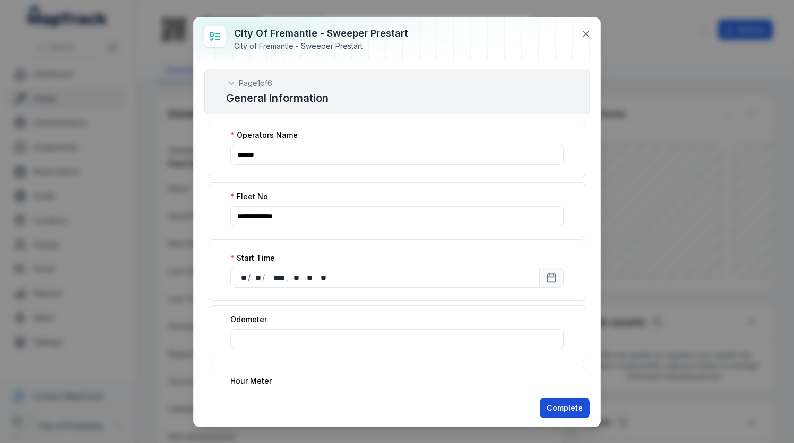
click at [568, 408] on button "Complete" at bounding box center [564, 408] width 50 height 20
